Goal: Use online tool/utility: Utilize a website feature to perform a specific function

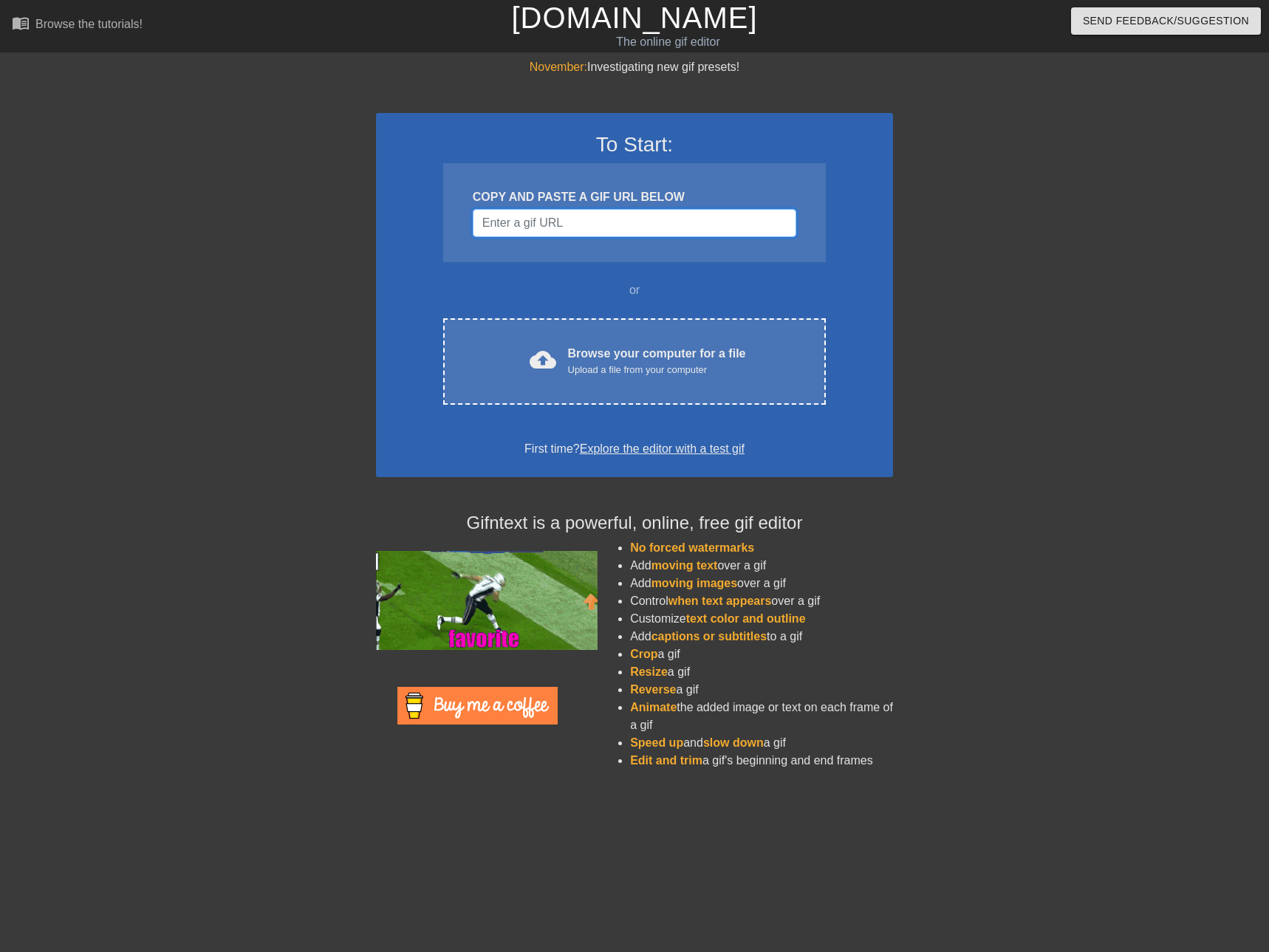
click at [531, 224] on input "Username" at bounding box center [635, 223] width 324 height 28
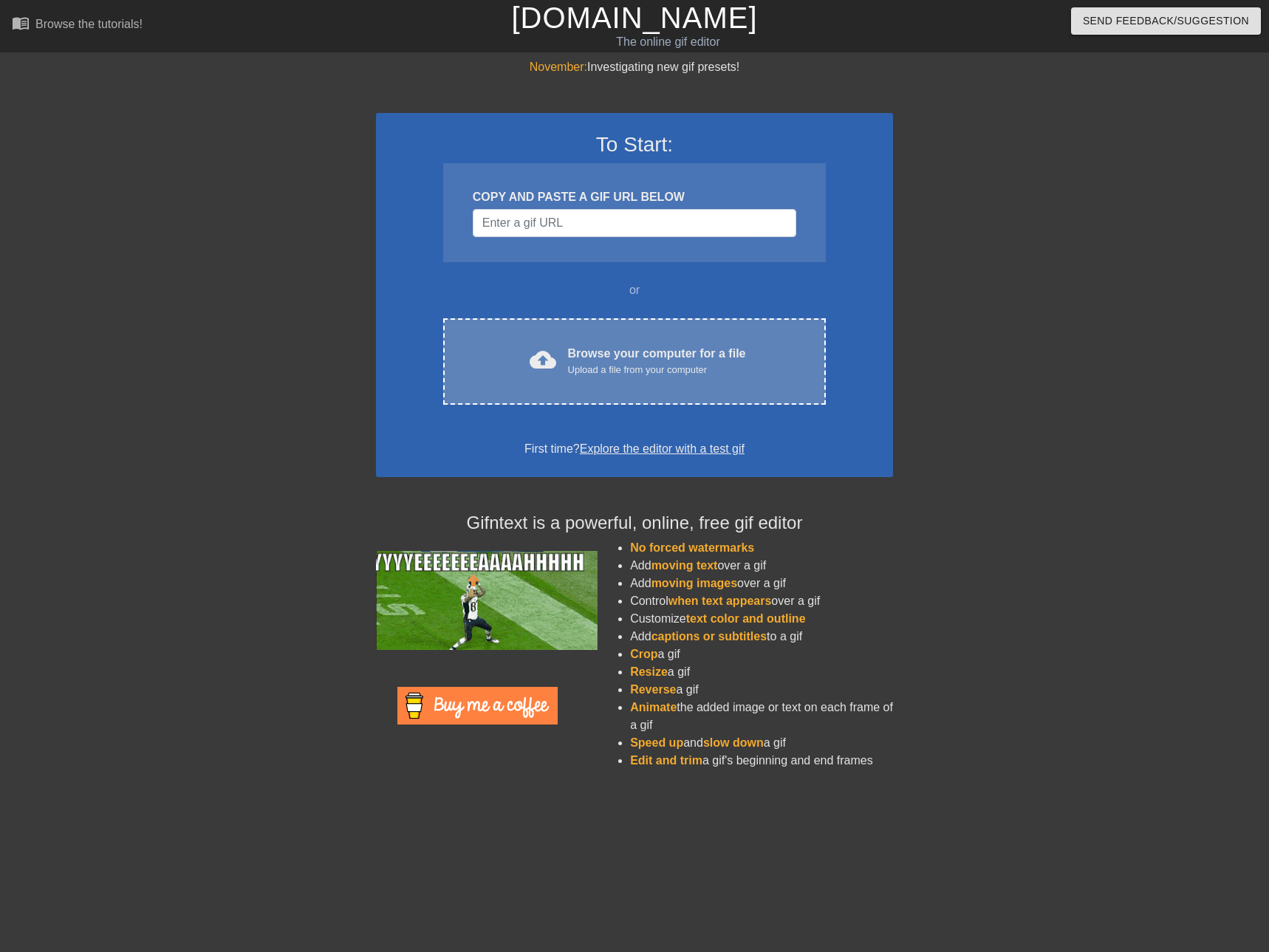
click at [616, 350] on div "Browse your computer for a file Upload a file from your computer" at bounding box center [657, 361] width 178 height 33
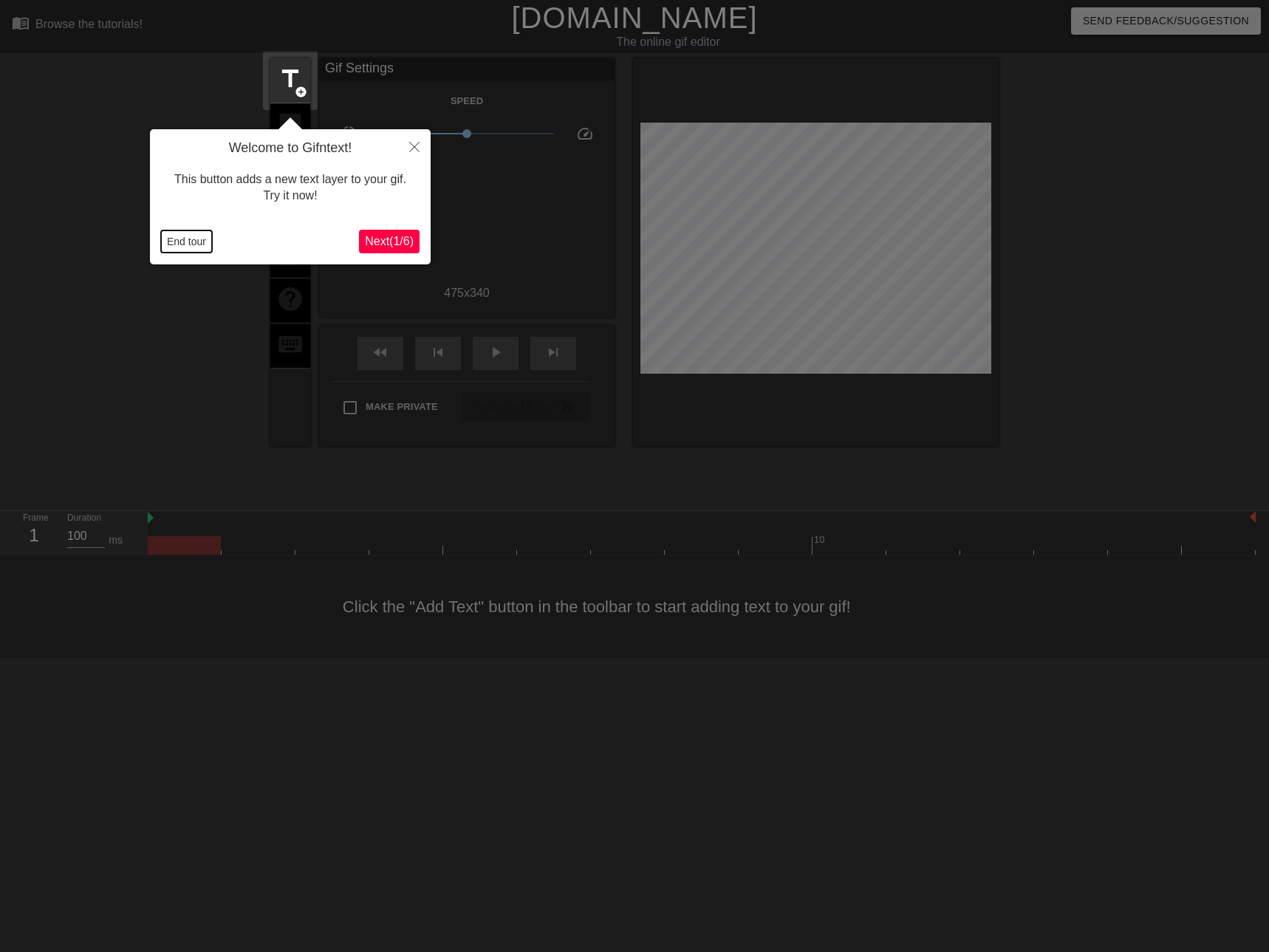
click at [200, 241] on button "End tour" at bounding box center [186, 241] width 51 height 22
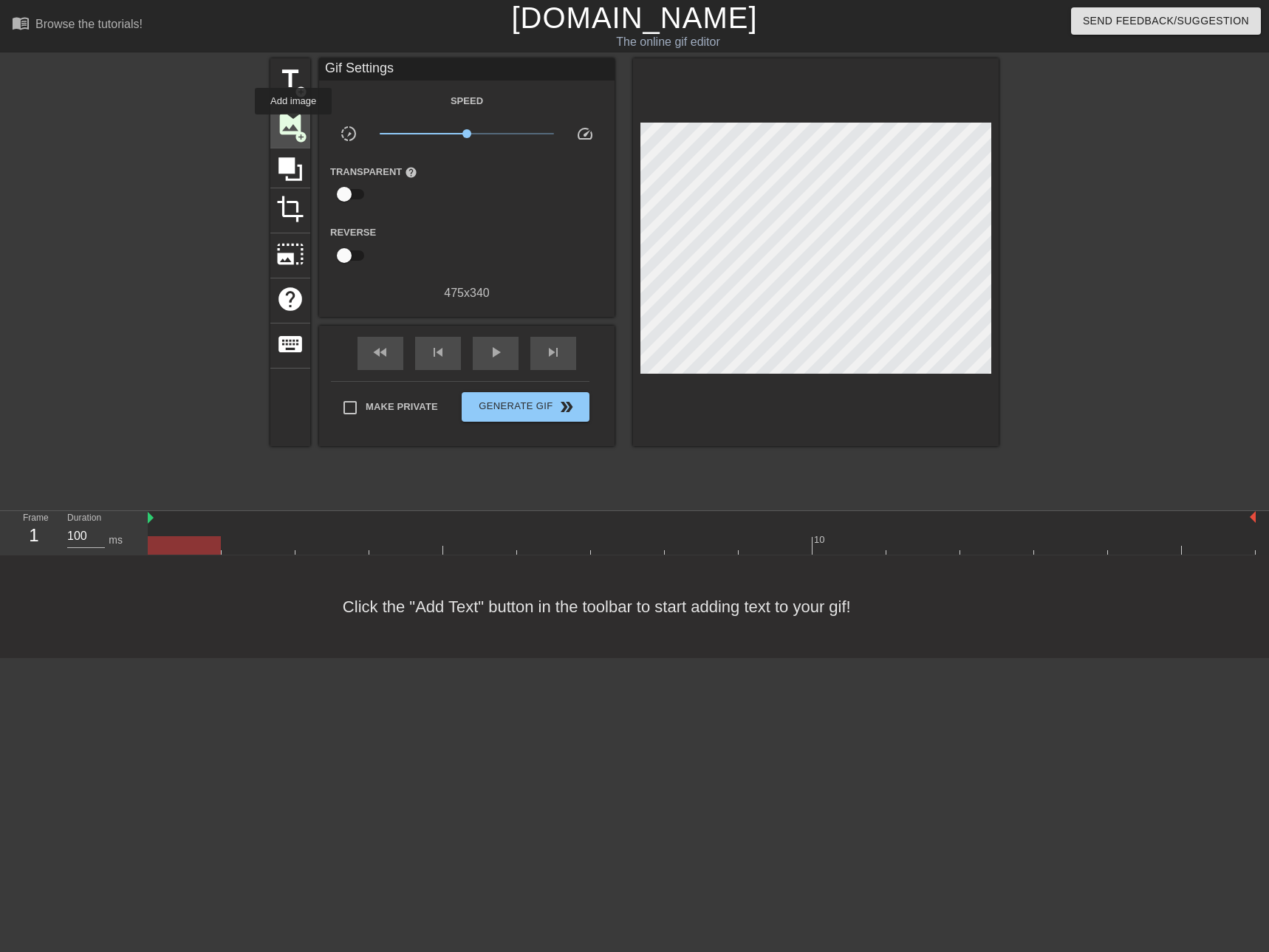
click at [293, 124] on span "image" at bounding box center [291, 124] width 28 height 28
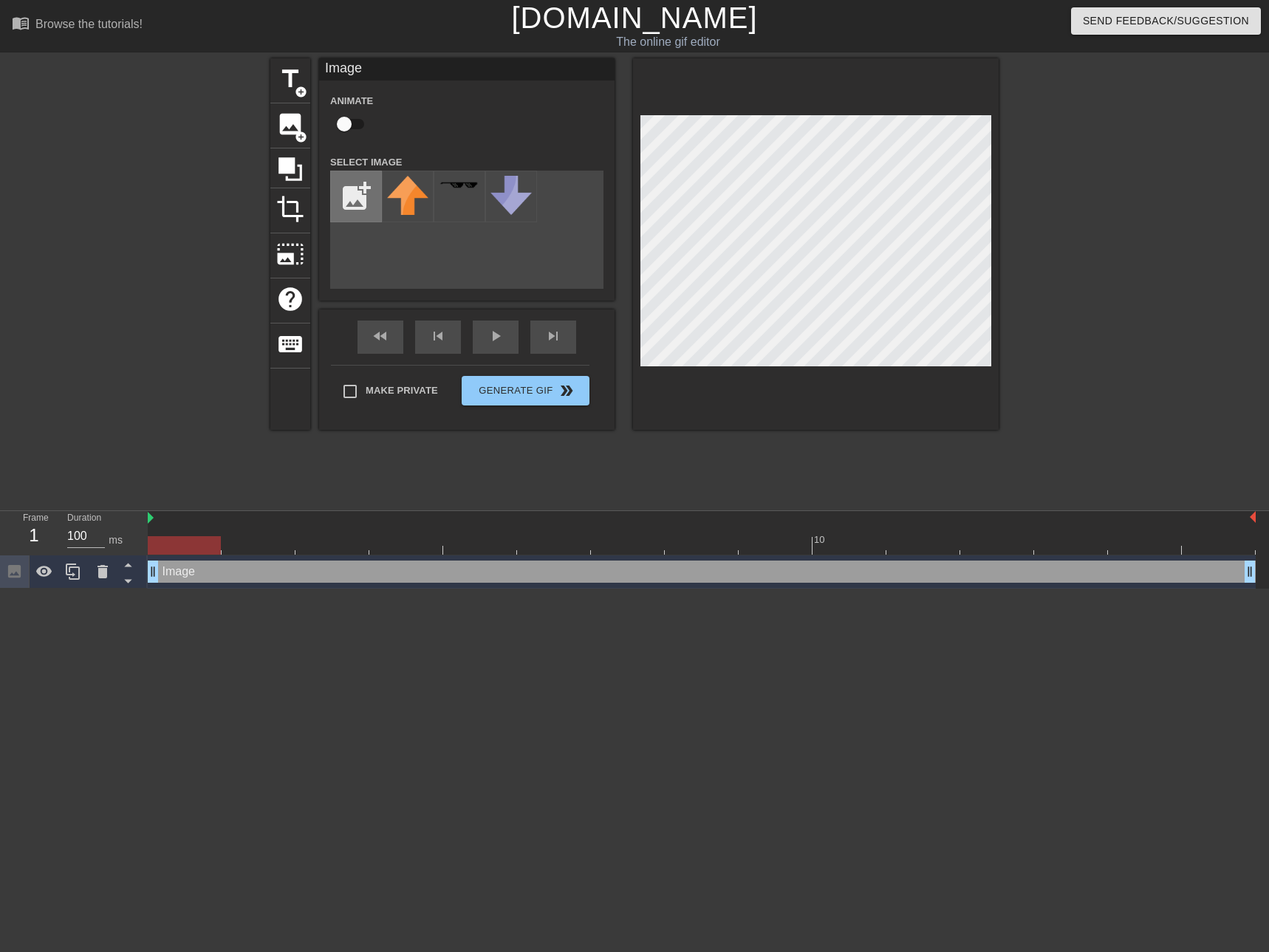
click at [366, 195] on input "file" at bounding box center [356, 196] width 50 height 50
type input "C:\fakepath\Naamloos-1.png"
click at [411, 193] on div at bounding box center [407, 196] width 52 height 52
click at [194, 545] on div at bounding box center [184, 545] width 73 height 19
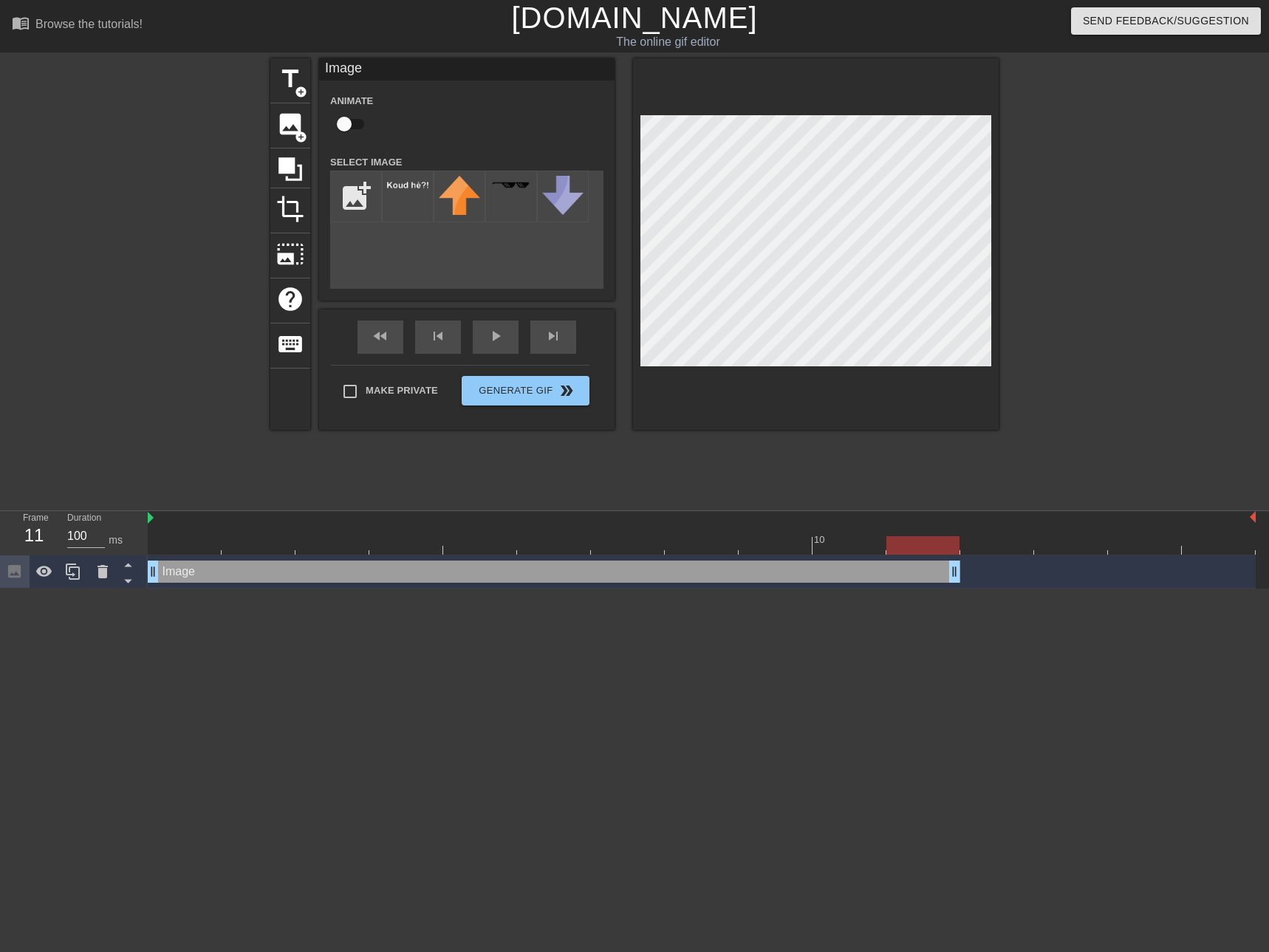
drag, startPoint x: 1250, startPoint y: 573, endPoint x: 987, endPoint y: 535, distance: 265.7
click at [987, 535] on div "10 Image drag_handle drag_handle" at bounding box center [708, 549] width 1121 height 77
drag, startPoint x: 158, startPoint y: 573, endPoint x: 335, endPoint y: 570, distance: 177.0
click at [488, 336] on div "play_arrow" at bounding box center [495, 336] width 45 height 33
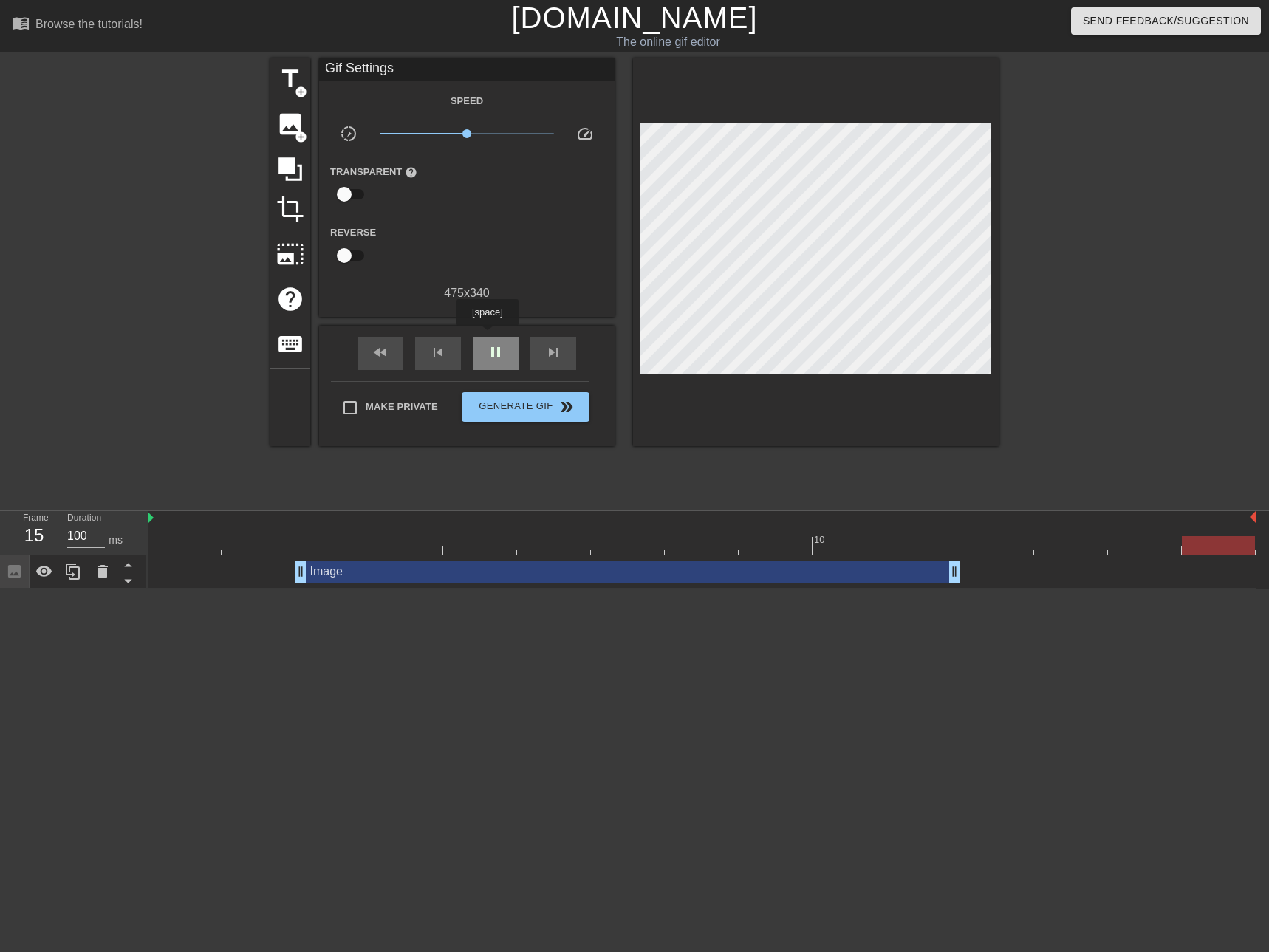
click at [486, 337] on div "pause" at bounding box center [495, 353] width 45 height 33
drag, startPoint x: 301, startPoint y: 569, endPoint x: 346, endPoint y: 567, distance: 45.0
click at [346, 567] on div "Image drag_handle drag_handle" at bounding box center [702, 571] width 1108 height 22
click at [501, 355] on span "play_arrow" at bounding box center [495, 352] width 18 height 18
click at [500, 355] on span "pause" at bounding box center [495, 352] width 18 height 18
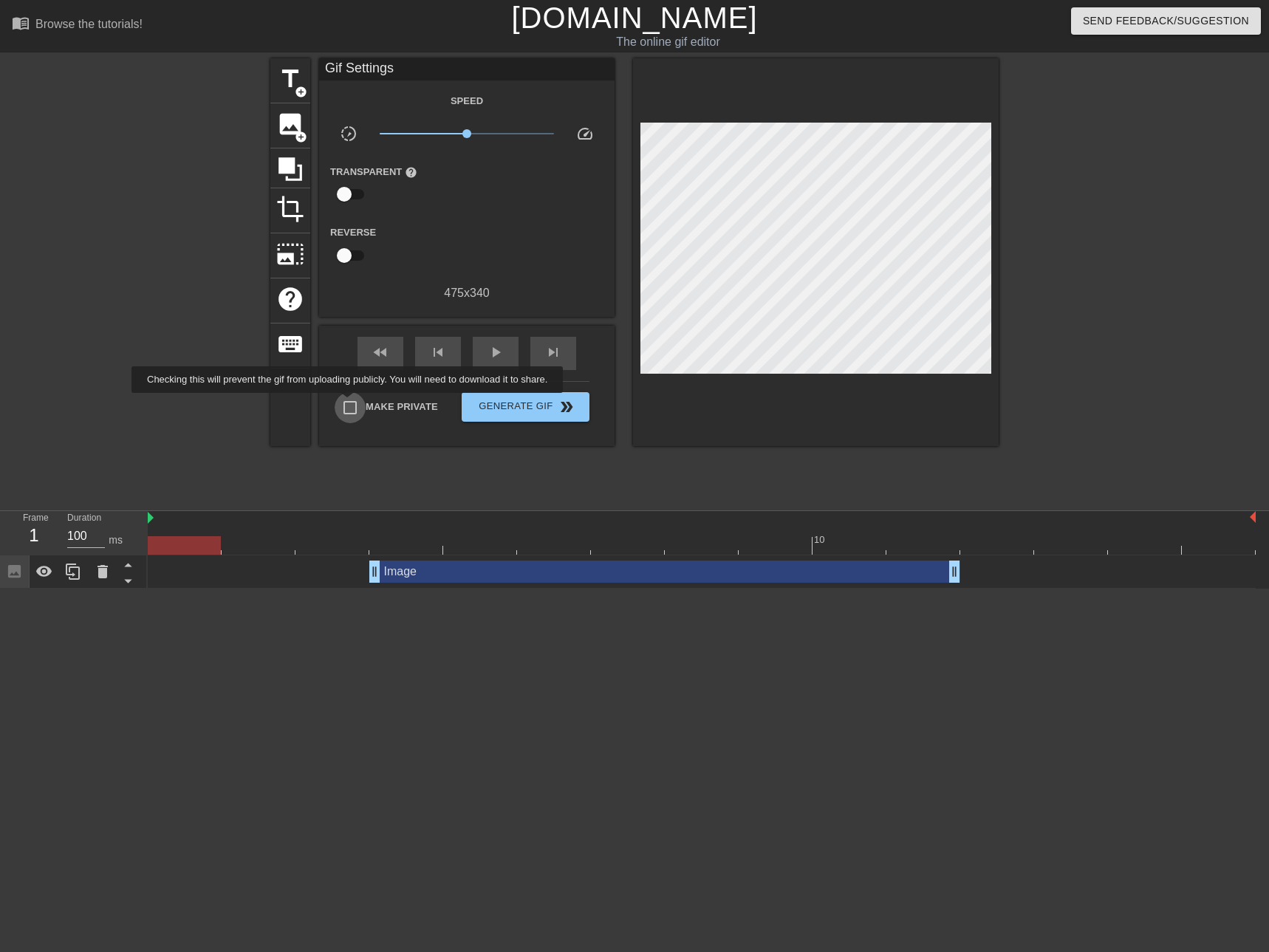
click at [350, 403] on input "Make Private" at bounding box center [349, 407] width 31 height 31
checkbox input "true"
click at [526, 406] on span "Generate Gif double_arrow" at bounding box center [526, 407] width 116 height 18
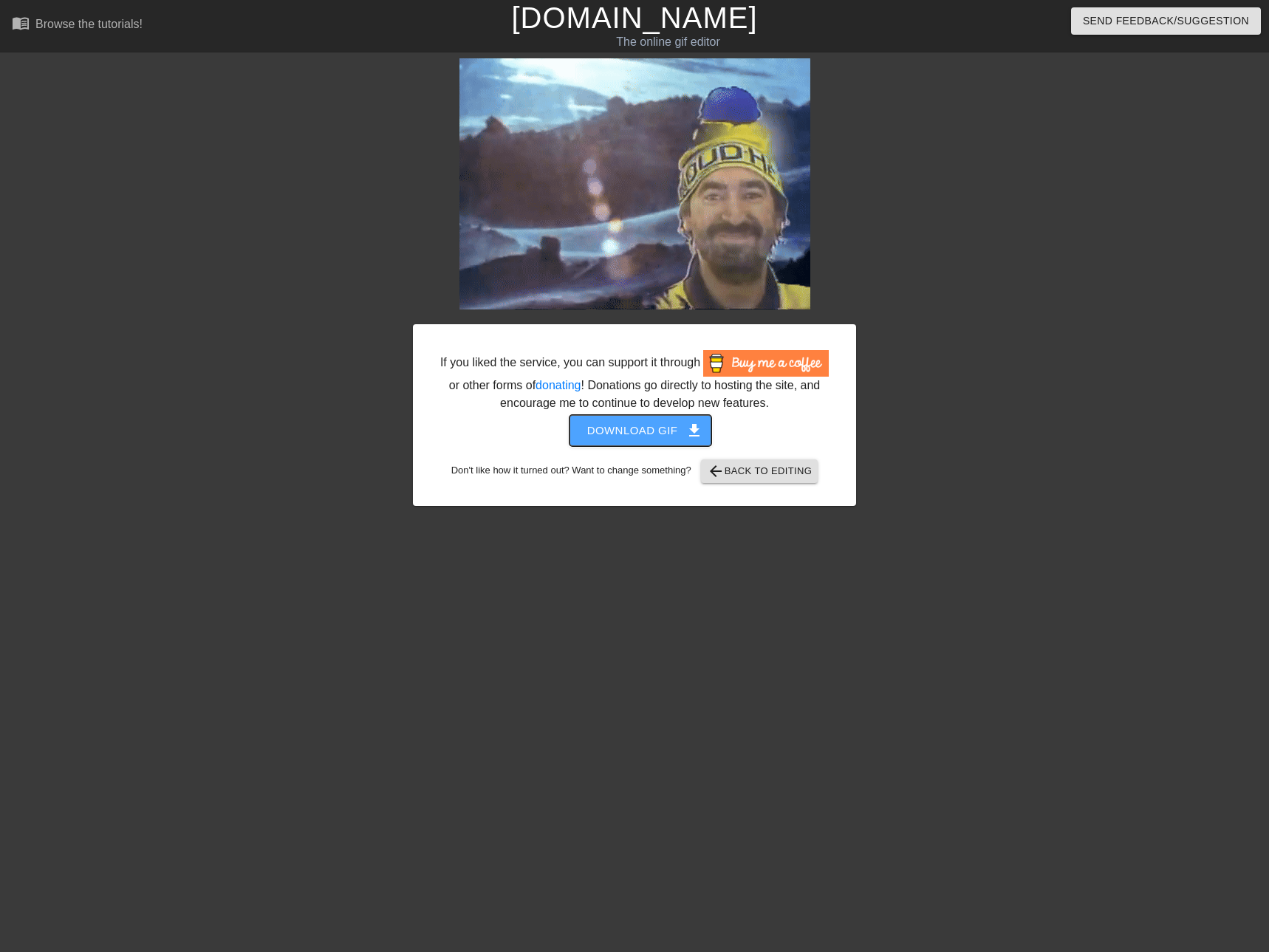
click at [654, 425] on span "Download gif get_app" at bounding box center [640, 430] width 107 height 20
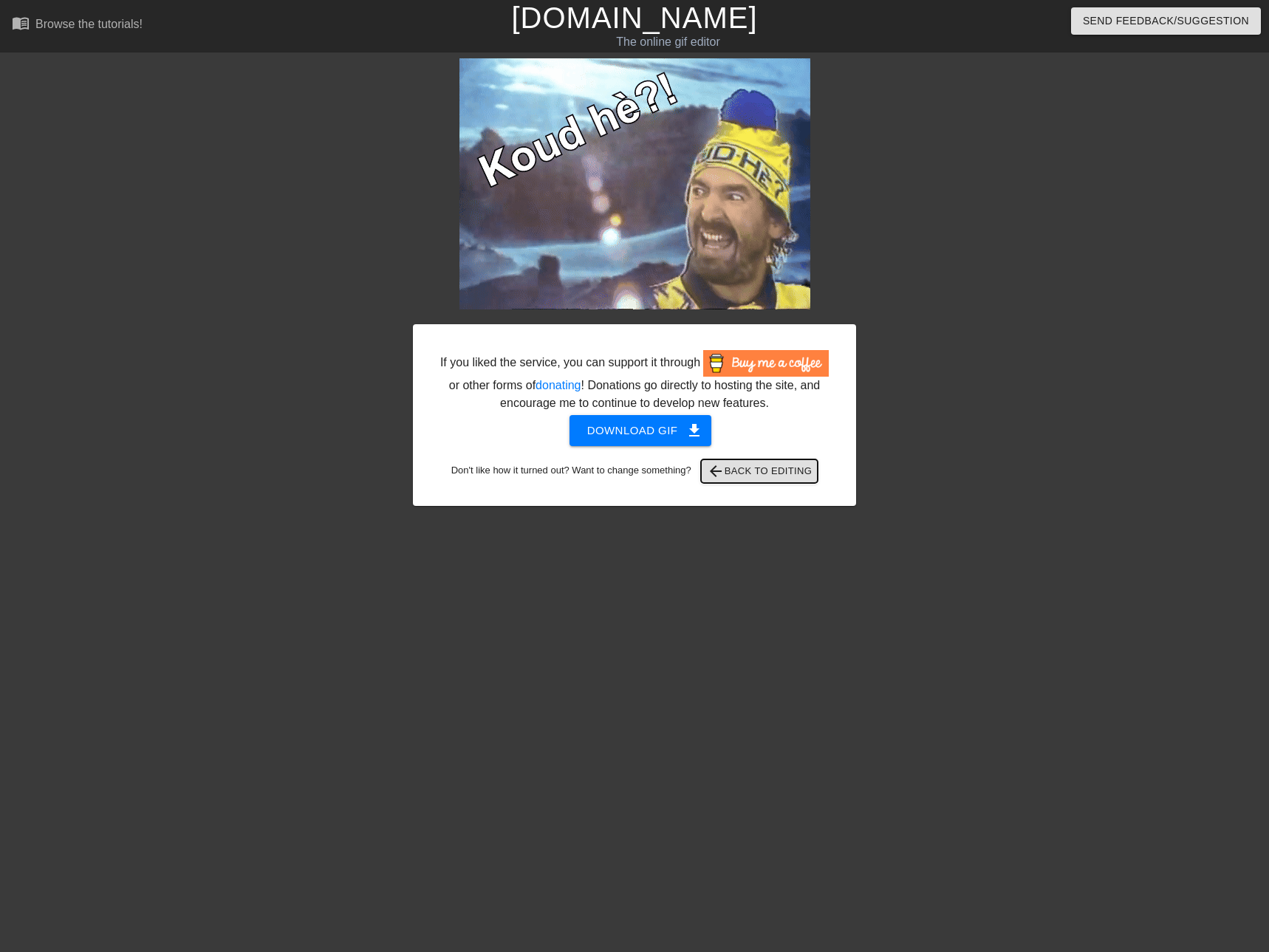
click at [759, 472] on span "arrow_back Back to Editing" at bounding box center [759, 471] width 106 height 18
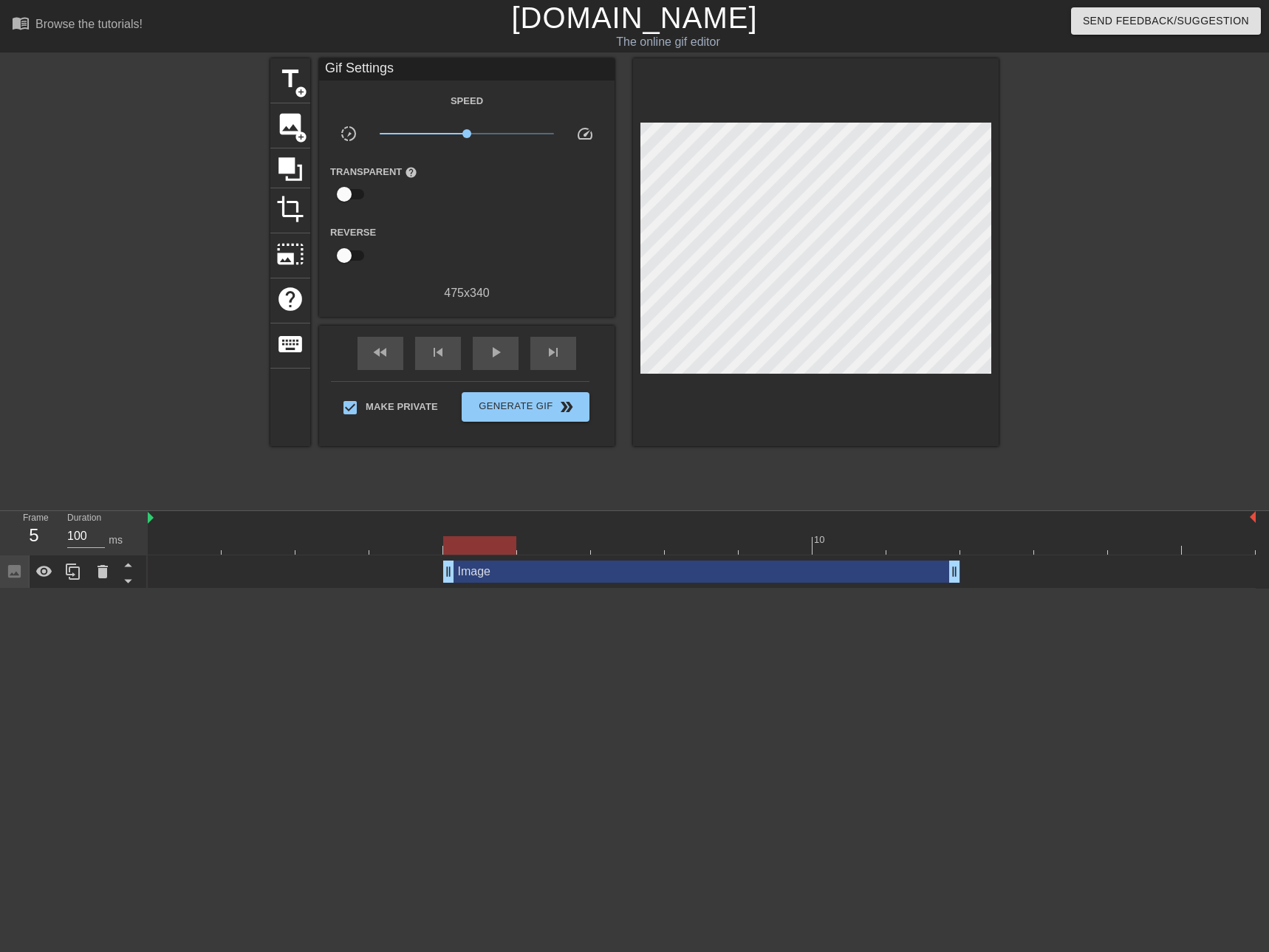
drag, startPoint x: 377, startPoint y: 573, endPoint x: 426, endPoint y: 573, distance: 49.0
click at [426, 573] on div "Image drag_handle drag_handle" at bounding box center [702, 571] width 1108 height 22
click at [498, 364] on div "play_arrow" at bounding box center [495, 353] width 45 height 33
click at [486, 347] on div "pause" at bounding box center [495, 353] width 45 height 33
click at [522, 402] on span "Generate Gif double_arrow" at bounding box center [526, 407] width 116 height 18
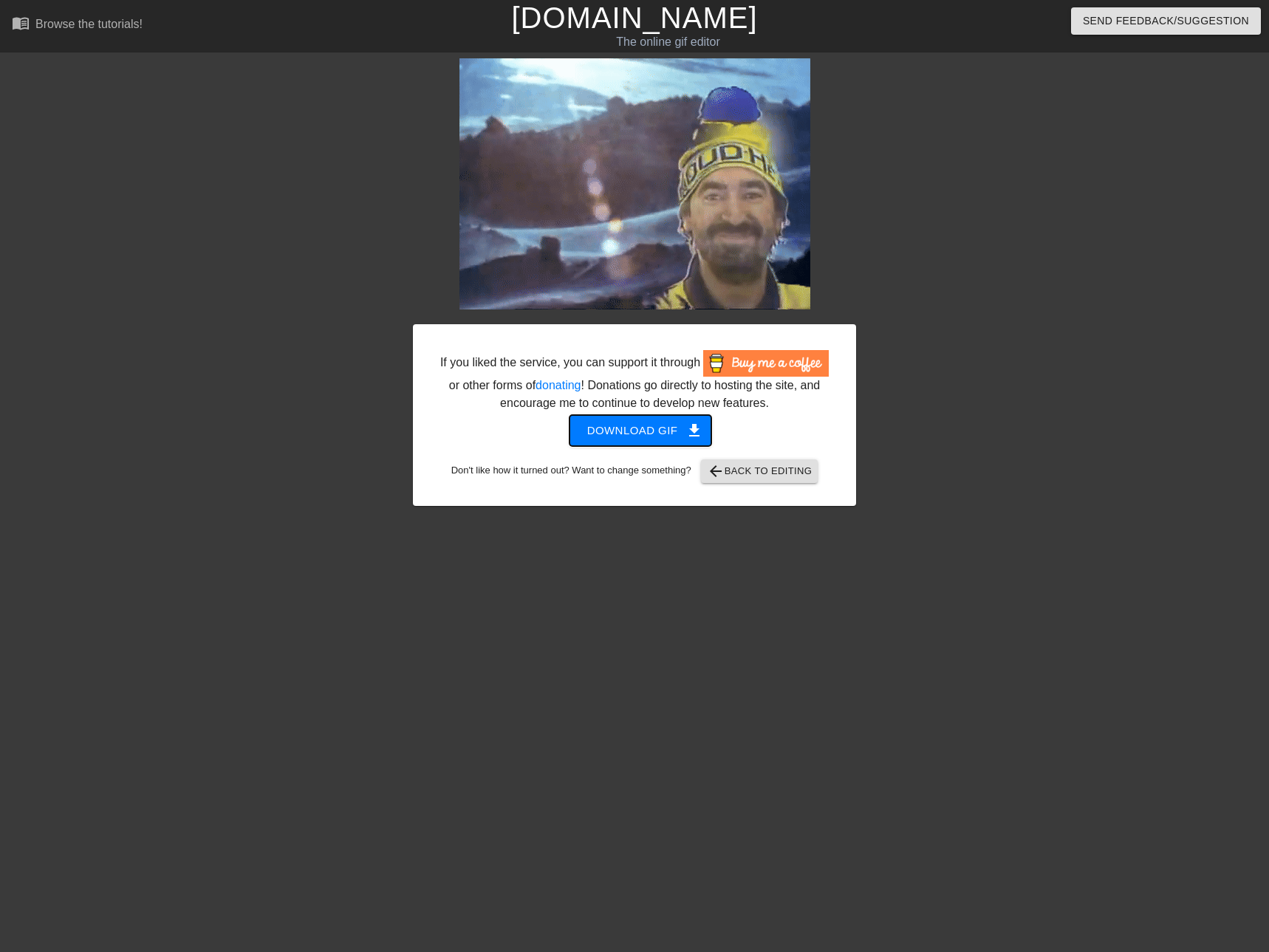
click at [663, 431] on span "Download gif get_app" at bounding box center [640, 430] width 107 height 20
